Goal: Transaction & Acquisition: Book appointment/travel/reservation

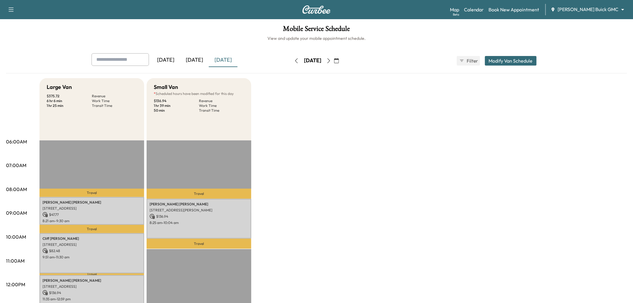
scroll to position [66, 0]
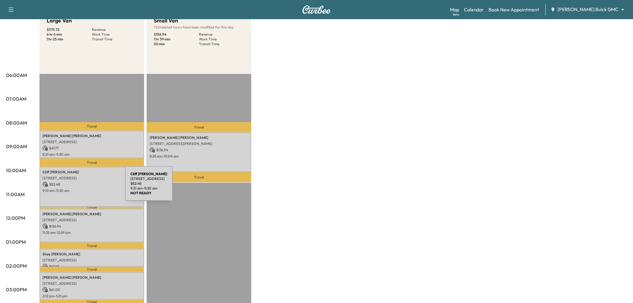
click at [80, 188] on p "9:51 am - 11:30 am" at bounding box center [92, 190] width 99 height 5
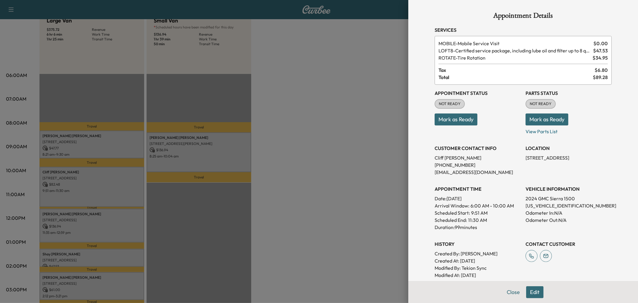
click at [82, 186] on div at bounding box center [319, 151] width 638 height 303
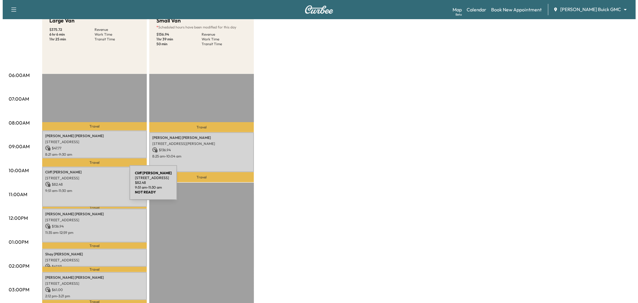
scroll to position [100, 0]
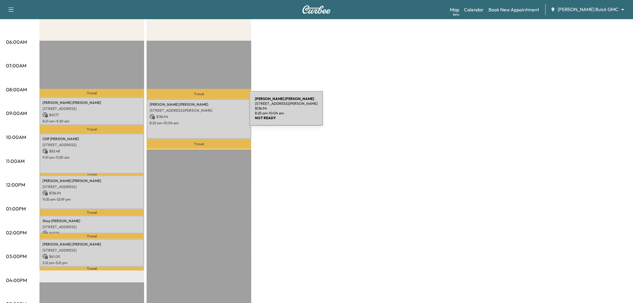
click at [205, 112] on div "Benjamin Lederman 4805 McKinney Ave apt 406, Dallas, TX 75205, US $ 136.94 8:25…" at bounding box center [199, 119] width 105 height 40
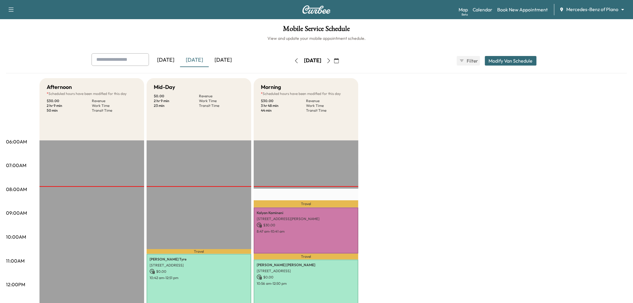
click at [194, 60] on div "[DATE]" at bounding box center [194, 60] width 29 height 14
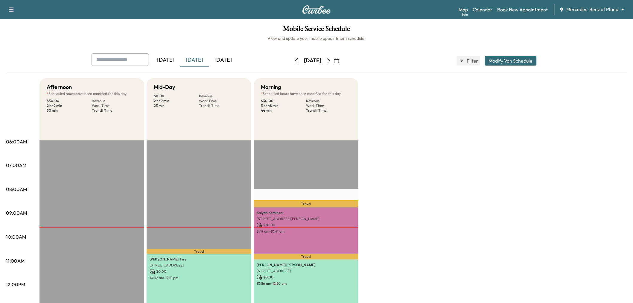
click at [459, 235] on div "Afternoon * Scheduled hours have been modified for this day $ 30.00 Revenue 2 h…" at bounding box center [334, 302] width 588 height 449
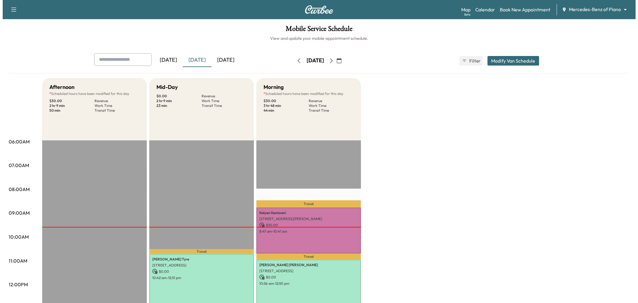
scroll to position [33, 0]
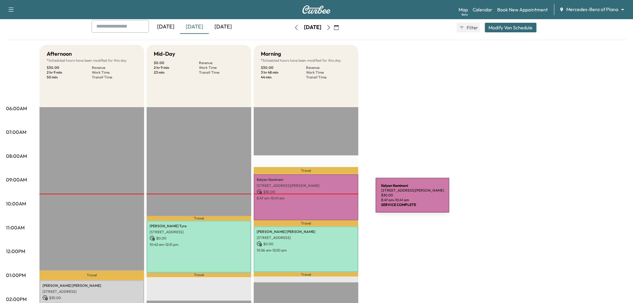
click at [328, 203] on div "Kalyan Kamineni 14847 Huffman Ln, Frisco, TX 75035, USA $ 30.00 8:47 am - 10:41…" at bounding box center [306, 197] width 105 height 46
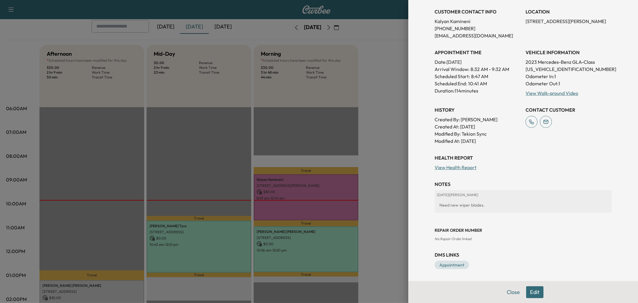
scroll to position [86, 0]
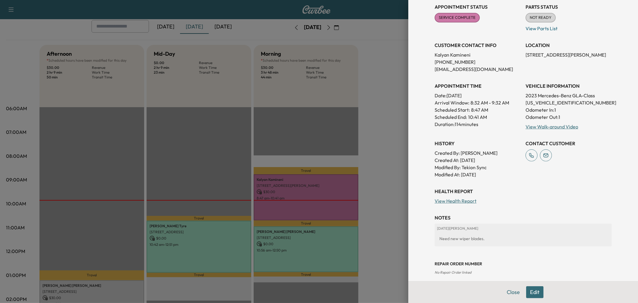
click at [502, 198] on div "Health Report View Health Report" at bounding box center [523, 196] width 177 height 17
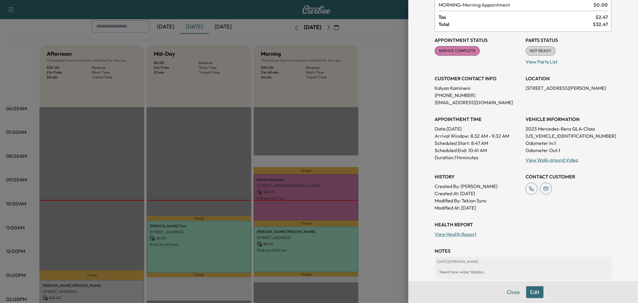
click at [550, 88] on p "14847 Huffman Ln, Frisco, TX 75035, USA" at bounding box center [569, 87] width 86 height 7
copy p "14847 Huffman Ln, Frisco, TX 75035, USA"
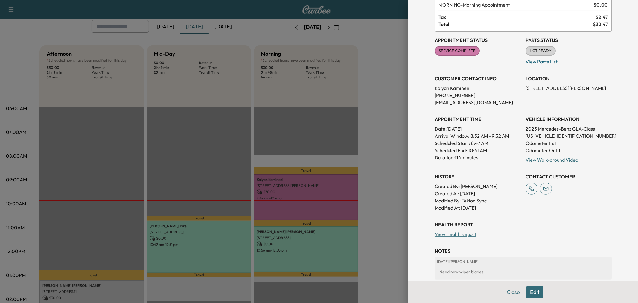
click at [499, 145] on div "Scheduled Start: 8:47 AM" at bounding box center [478, 142] width 86 height 7
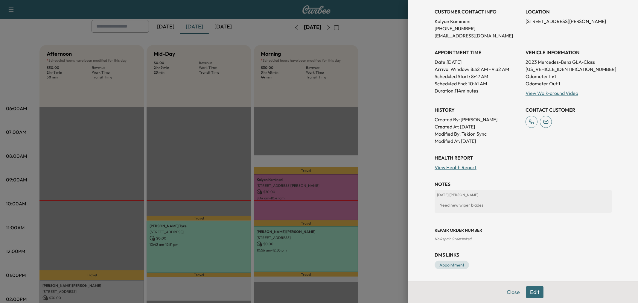
click at [504, 165] on div "Health Report View Health Report" at bounding box center [523, 162] width 177 height 17
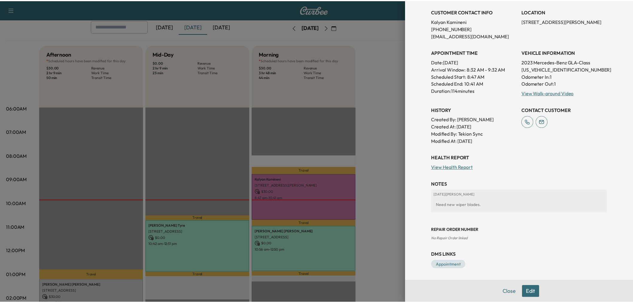
scroll to position [20, 0]
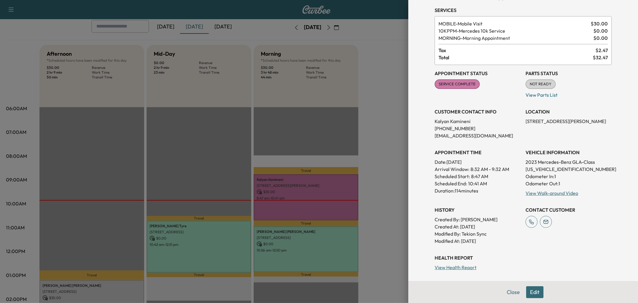
click at [538, 162] on p "2023 Mercedes-Benz GLA-Class" at bounding box center [569, 161] width 86 height 7
copy p "2023 Mercedes-Benz GLA-Class"
click at [500, 186] on div "Scheduled End: 10:41 AM" at bounding box center [478, 183] width 86 height 7
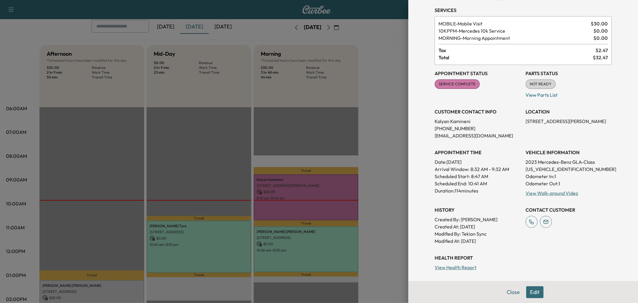
click at [371, 74] on div at bounding box center [319, 151] width 638 height 303
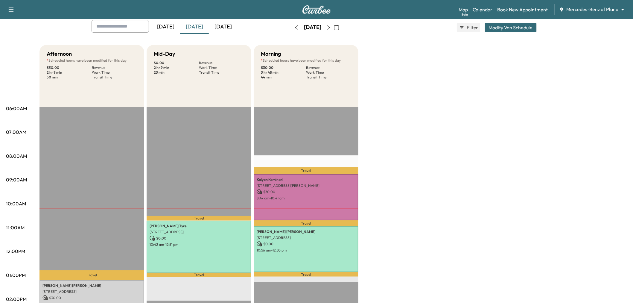
click at [334, 30] on button "button" at bounding box center [329, 28] width 10 height 10
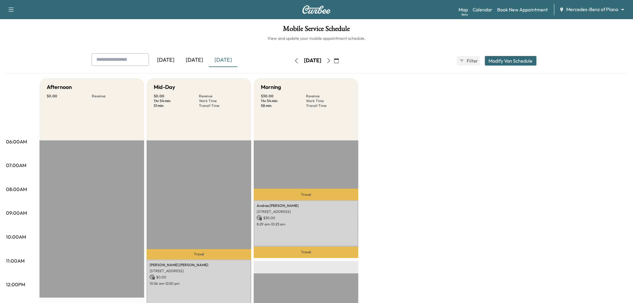
click at [334, 59] on button "button" at bounding box center [329, 61] width 10 height 10
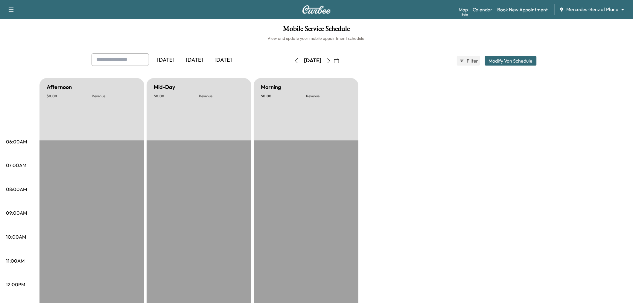
click at [334, 60] on button "button" at bounding box center [329, 61] width 10 height 10
click at [331, 60] on icon "button" at bounding box center [329, 60] width 5 height 5
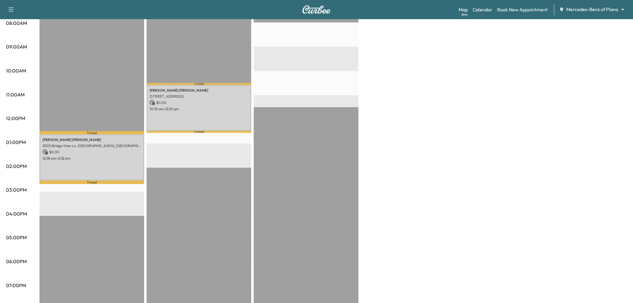
scroll to position [66, 0]
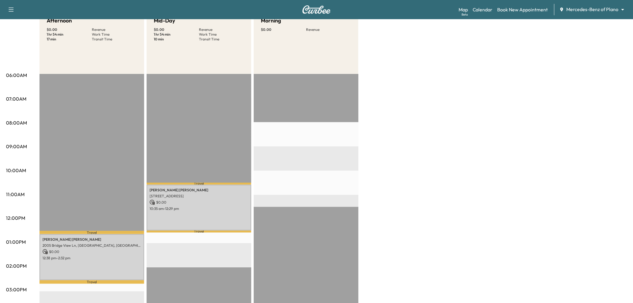
click at [459, 121] on div "Afternoon $ 0.00 Revenue 1 hr 54 min Work Time 17 min Transit Time Travel Phyll…" at bounding box center [334, 236] width 588 height 449
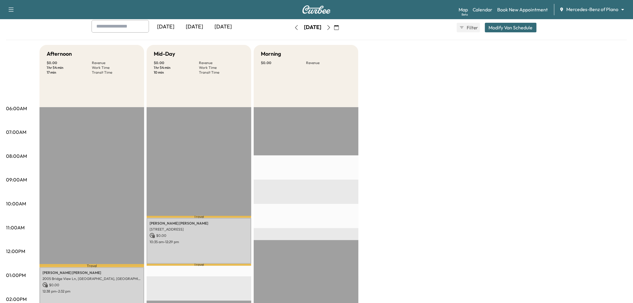
scroll to position [100, 0]
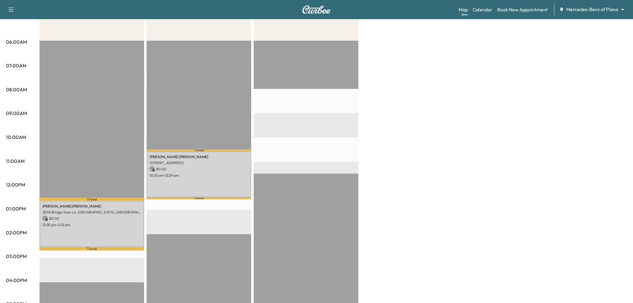
click at [415, 190] on div "Afternoon $ 0.00 Revenue 1 hr 54 min Work Time 17 min Transit Time Travel Phyll…" at bounding box center [334, 202] width 588 height 449
click at [442, 158] on div "Afternoon $ 0.00 Revenue 1 hr 54 min Work Time 17 min Transit Time Travel Phyll…" at bounding box center [334, 202] width 588 height 449
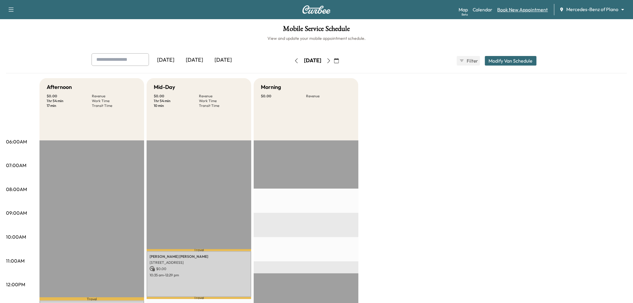
click at [510, 13] on link "Book New Appointment" at bounding box center [523, 9] width 51 height 7
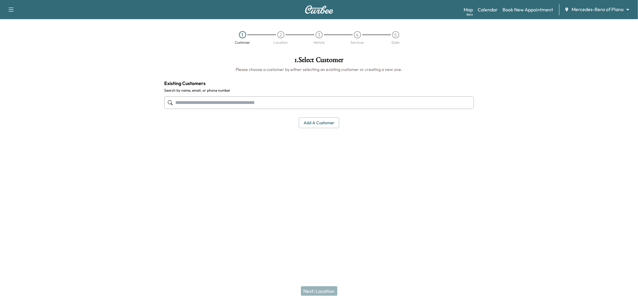
click at [246, 104] on input "text" at bounding box center [319, 102] width 310 height 13
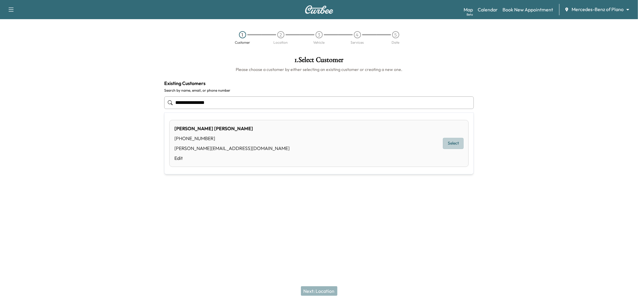
click at [447, 144] on button "Select" at bounding box center [453, 143] width 21 height 11
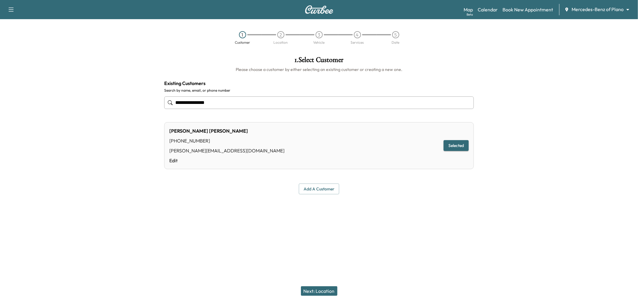
type input "**********"
click at [321, 295] on button "Next: Location" at bounding box center [319, 291] width 37 height 10
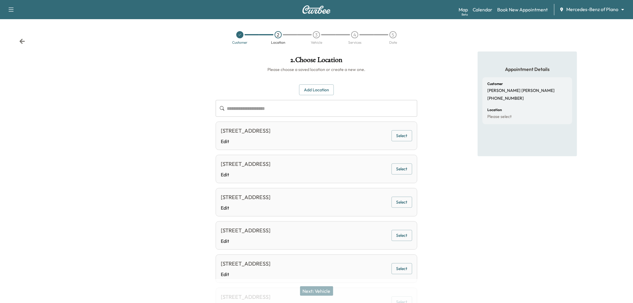
click at [242, 168] on div "**********" at bounding box center [316, 225] width 633 height 348
click at [477, 176] on div "Appointment Details Customer Stanley Bradshaw +12147703955 Location Please sele…" at bounding box center [527, 225] width 211 height 348
click at [402, 136] on button "Select" at bounding box center [402, 135] width 21 height 11
click at [322, 296] on div "Next: Vehicle" at bounding box center [316, 291] width 633 height 24
click at [318, 289] on button "Next: Vehicle" at bounding box center [316, 291] width 33 height 10
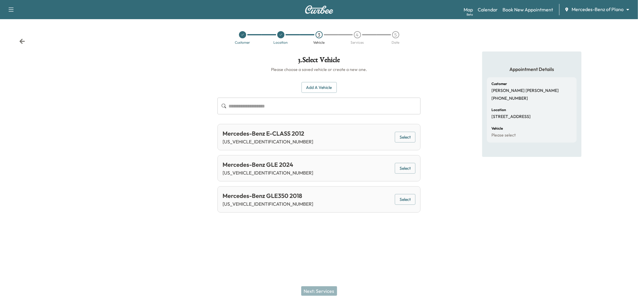
click at [405, 170] on button "Select" at bounding box center [405, 168] width 21 height 11
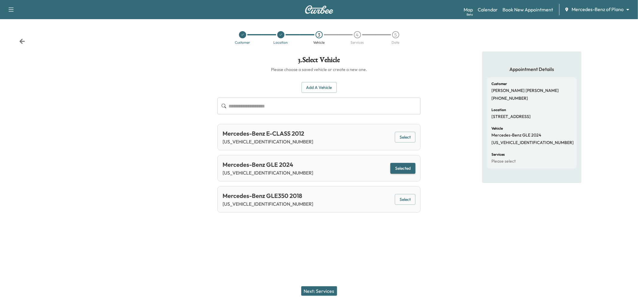
click at [323, 291] on button "Next: Services" at bounding box center [319, 291] width 36 height 10
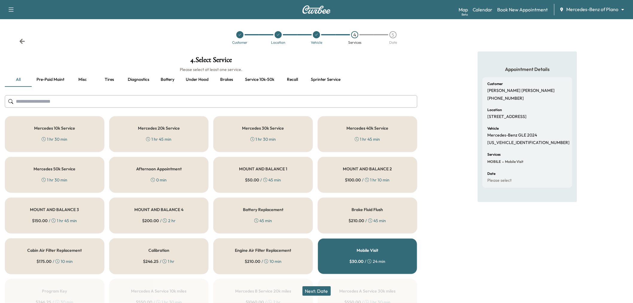
click at [318, 289] on button "Next: Date" at bounding box center [317, 291] width 28 height 10
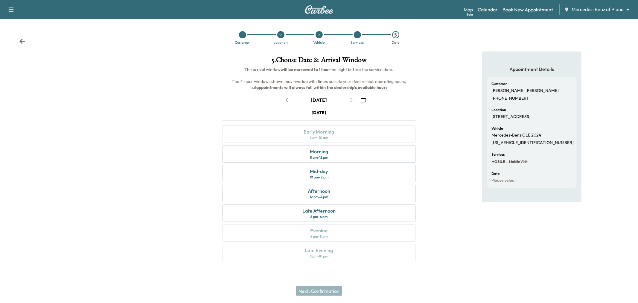
click at [351, 100] on icon "button" at bounding box center [351, 100] width 5 height 5
click at [323, 192] on div "Afternoon" at bounding box center [319, 190] width 22 height 7
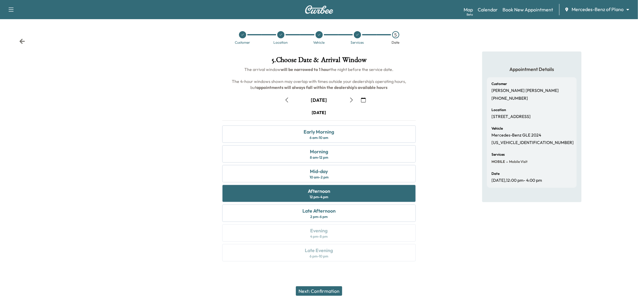
click at [325, 289] on button "Next: Confirmation" at bounding box center [319, 291] width 46 height 10
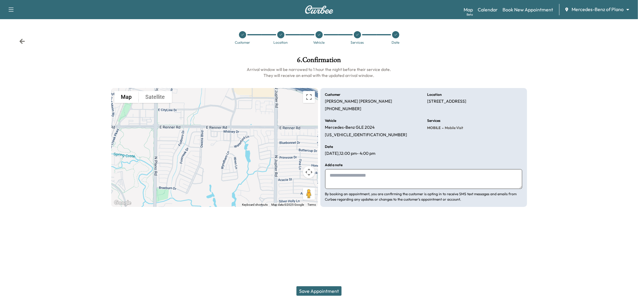
click at [315, 291] on button "Save Appointment" at bounding box center [319, 291] width 45 height 10
click at [14, 7] on icon "button" at bounding box center [10, 9] width 7 height 7
click at [24, 20] on link "Support" at bounding box center [21, 20] width 22 height 7
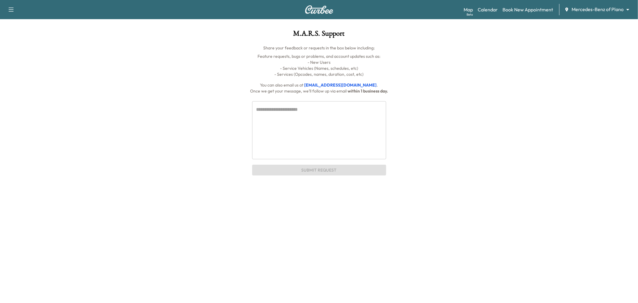
click at [292, 125] on textarea at bounding box center [320, 130] width 126 height 48
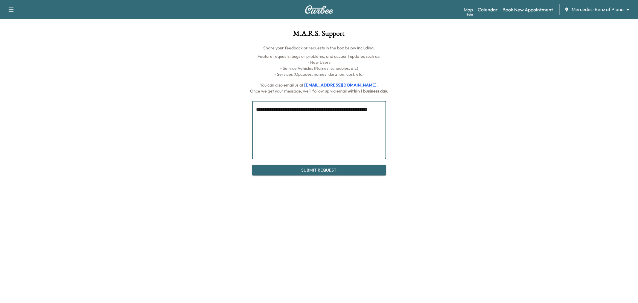
type textarea "**********"
click at [280, 170] on button "Submit Request" at bounding box center [319, 170] width 134 height 11
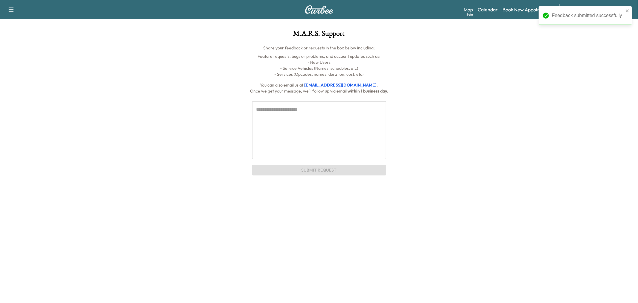
click at [374, 240] on div "Feedback submitted successfully Support Log Out Map Beta Calendar Book New Appo…" at bounding box center [319, 151] width 638 height 303
click at [513, 8] on link "Book New Appointment" at bounding box center [528, 9] width 51 height 7
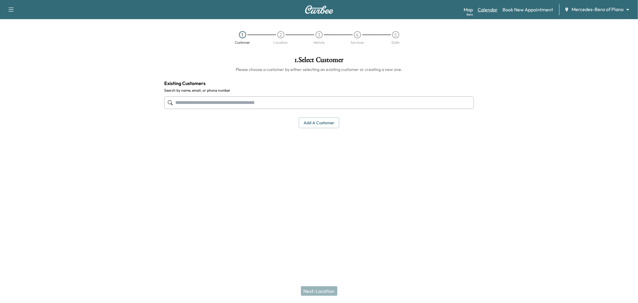
click at [484, 11] on link "Calendar" at bounding box center [488, 9] width 20 height 7
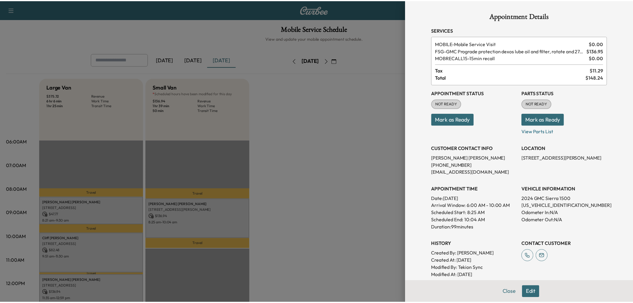
scroll to position [100, 0]
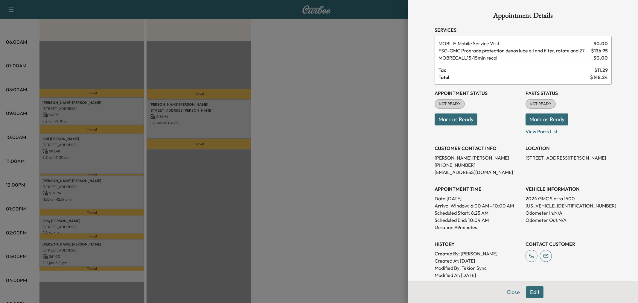
click at [322, 89] on div at bounding box center [319, 151] width 638 height 303
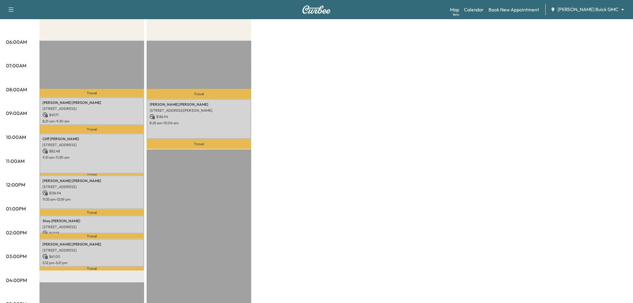
scroll to position [0, 0]
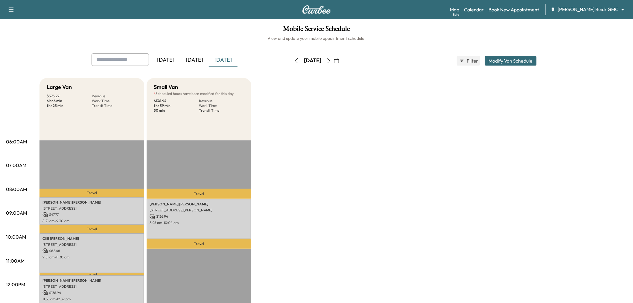
click at [330, 61] on icon "button" at bounding box center [329, 60] width 3 height 5
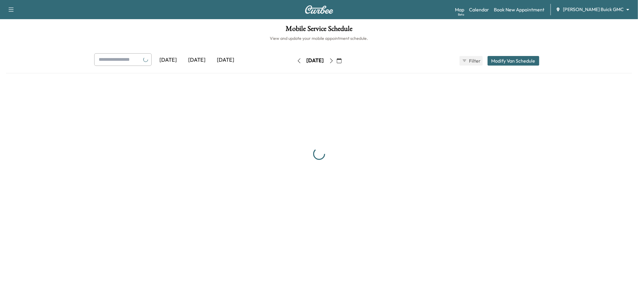
click at [337, 61] on button "button" at bounding box center [332, 61] width 10 height 10
click at [334, 61] on icon "button" at bounding box center [331, 60] width 5 height 5
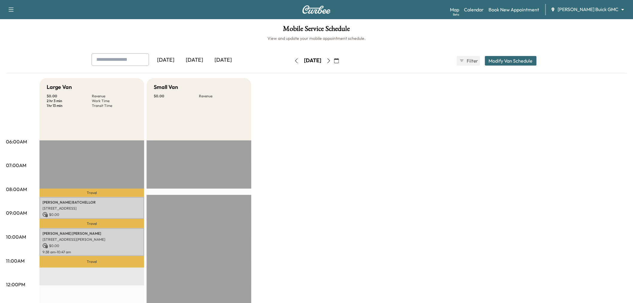
click at [306, 119] on div "Large Van $ 0.00 Revenue 2 hr 3 min Work Time 1 hr 13 min Transit Time Travel […" at bounding box center [334, 302] width 588 height 449
click at [528, 9] on link "Book New Appointment" at bounding box center [514, 9] width 51 height 7
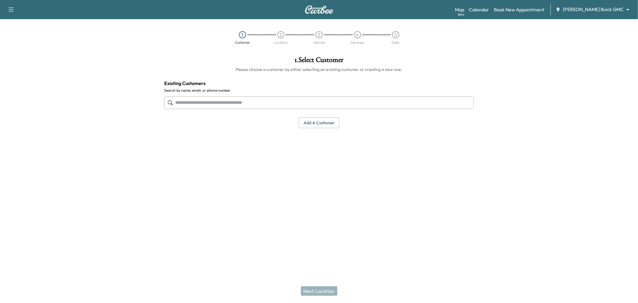
click at [313, 100] on input "text" at bounding box center [319, 102] width 310 height 13
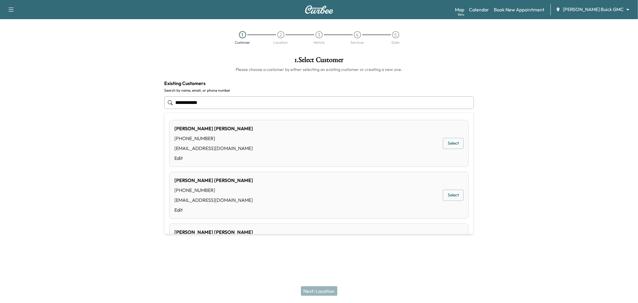
click at [444, 142] on button "Select" at bounding box center [453, 143] width 21 height 11
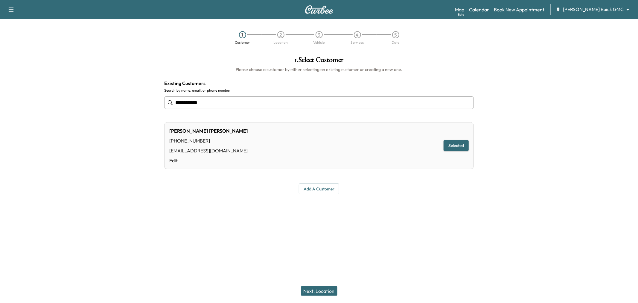
type input "**********"
click at [316, 291] on button "Next: Location" at bounding box center [319, 291] width 37 height 10
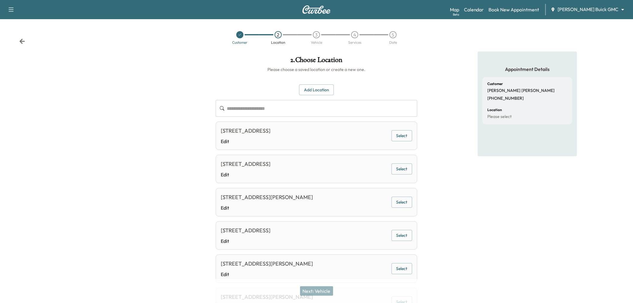
scroll to position [33, 0]
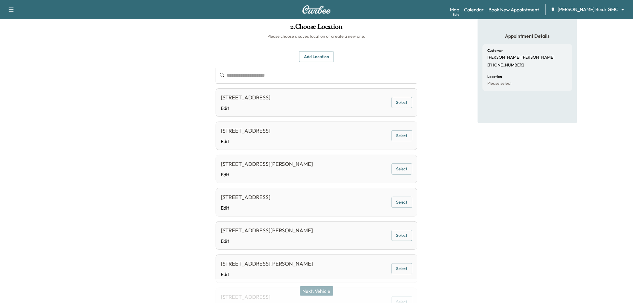
click at [397, 202] on button "Select" at bounding box center [402, 202] width 21 height 11
click at [318, 290] on button "Next: Vehicle" at bounding box center [316, 291] width 33 height 10
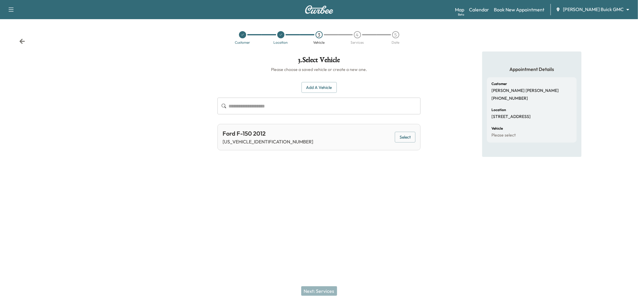
click at [403, 137] on button "Select" at bounding box center [405, 137] width 21 height 11
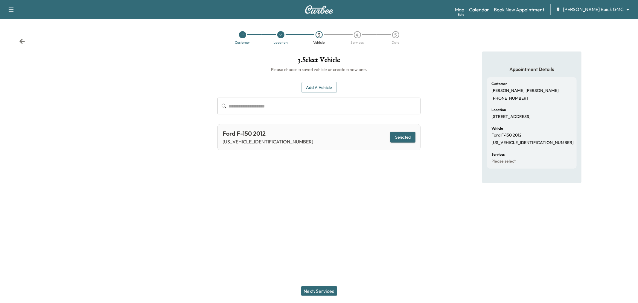
click at [328, 285] on div "Next: Services" at bounding box center [319, 291] width 638 height 24
click at [323, 287] on button "Next: Services" at bounding box center [319, 291] width 36 height 10
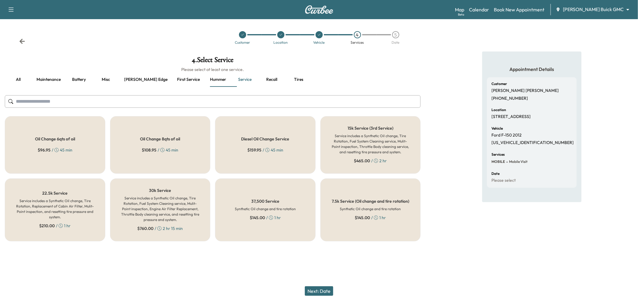
click at [324, 288] on button "Next: Date" at bounding box center [319, 291] width 28 height 10
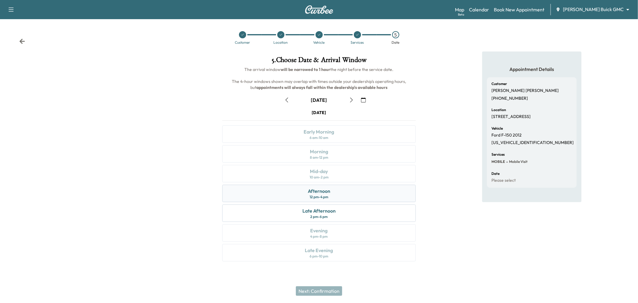
click at [319, 196] on div "12 pm - 4 pm" at bounding box center [319, 197] width 19 height 5
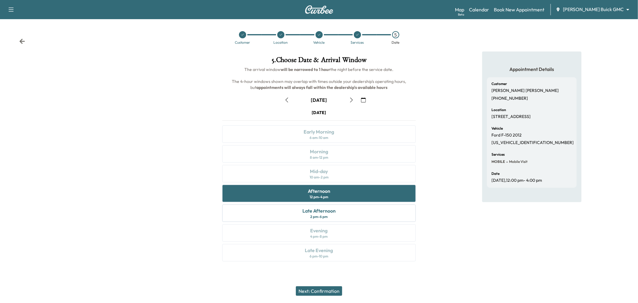
click at [357, 94] on div "August [DATE] S M T W T F S 27 28 29 30 31 1 2 3 4 5 6 7 8 9 10 11 12 13 14 15 …" at bounding box center [319, 176] width 203 height 173
click at [353, 98] on icon "button" at bounding box center [351, 100] width 5 height 5
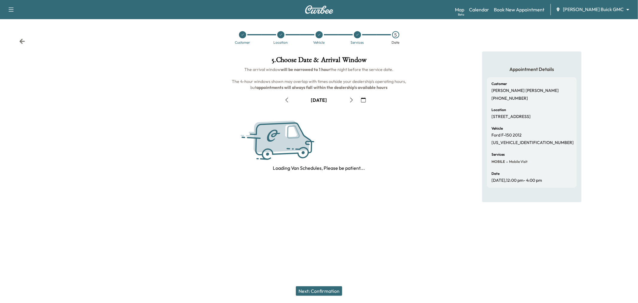
click at [353, 98] on icon "button" at bounding box center [351, 100] width 5 height 5
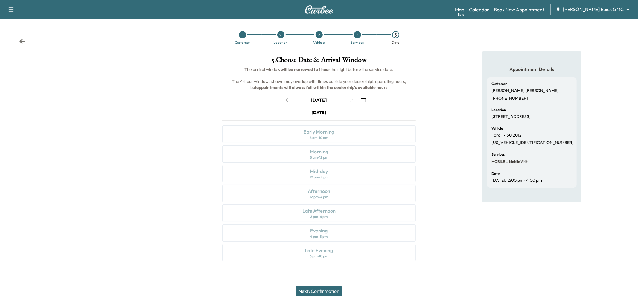
click at [353, 98] on icon "button" at bounding box center [351, 100] width 5 height 5
click at [343, 197] on div "Afternoon 12 pm - 4 pm" at bounding box center [319, 193] width 194 height 17
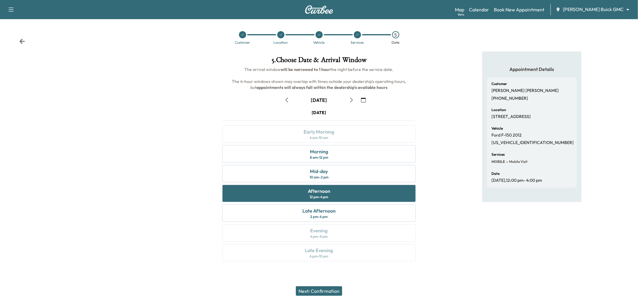
click at [317, 295] on button "Next: Confirmation" at bounding box center [319, 291] width 46 height 10
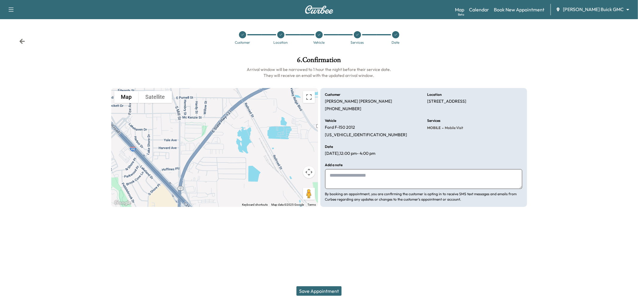
click at [322, 290] on button "Save Appointment" at bounding box center [319, 291] width 45 height 10
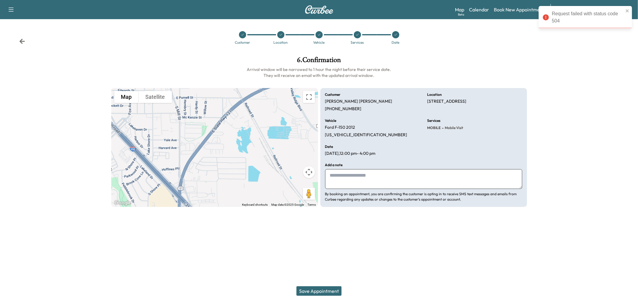
click at [526, 57] on h1 "6 . Confirmation" at bounding box center [319, 61] width 416 height 10
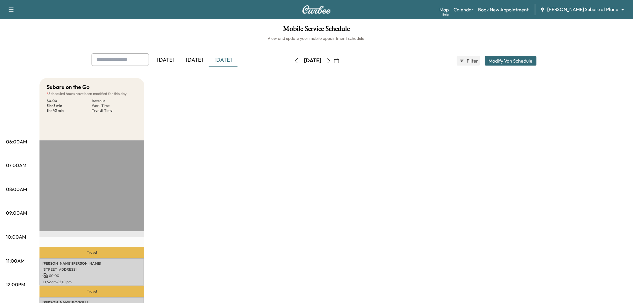
click at [14, 10] on icon "button" at bounding box center [10, 9] width 7 height 7
click at [26, 19] on link "Support" at bounding box center [21, 20] width 22 height 7
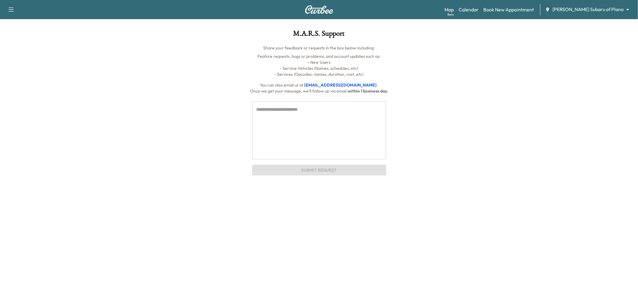
click at [333, 127] on textarea at bounding box center [320, 130] width 126 height 48
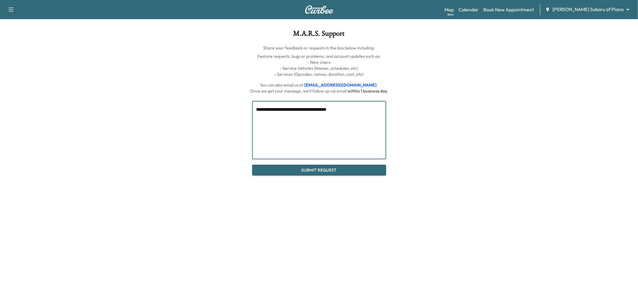
type textarea "**********"
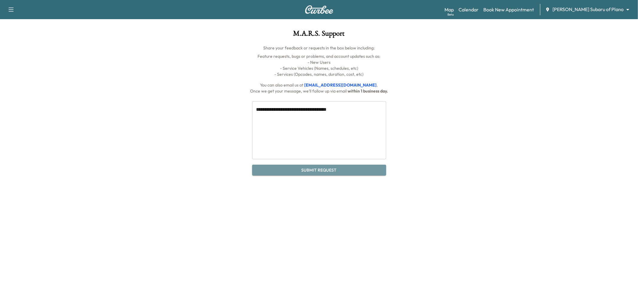
click at [311, 168] on button "Submit Request" at bounding box center [319, 170] width 134 height 11
